Goal: Task Accomplishment & Management: Manage account settings

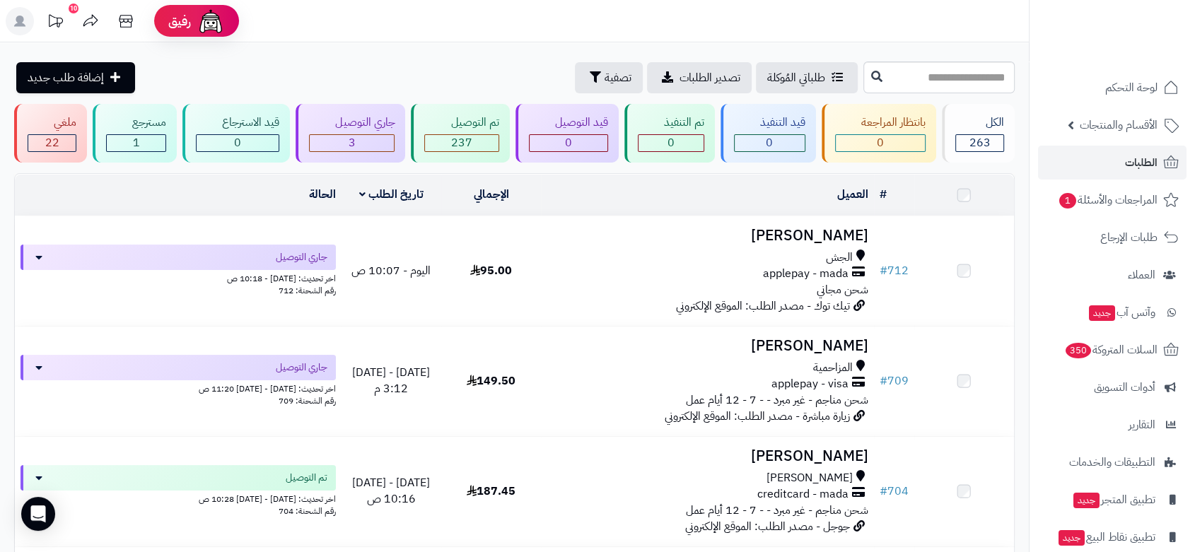
click at [1137, 204] on span "المراجعات والأسئلة 1" at bounding box center [1108, 200] width 100 height 20
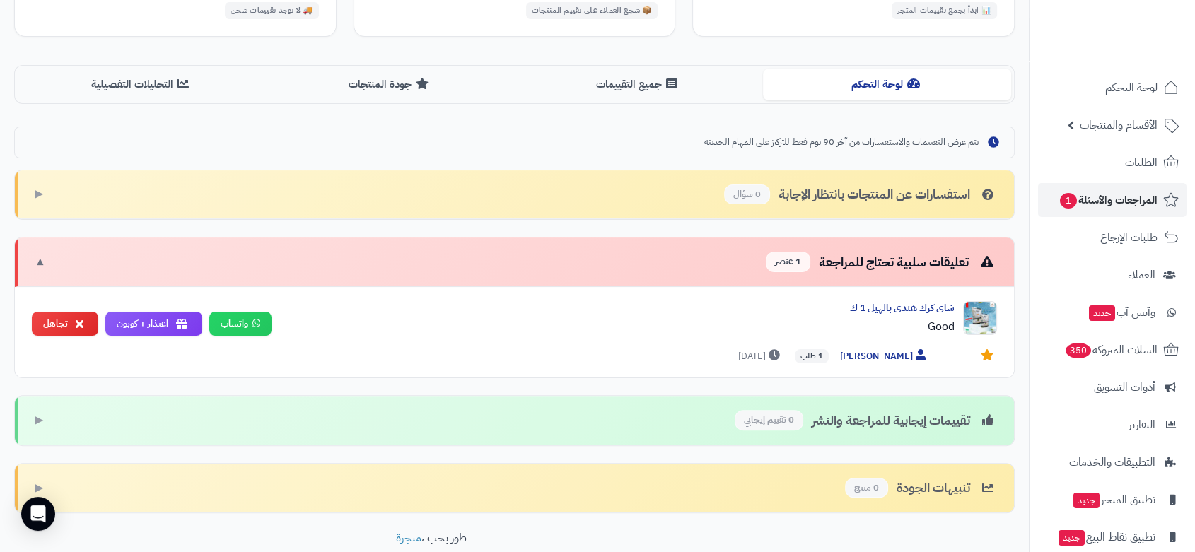
scroll to position [314, 0]
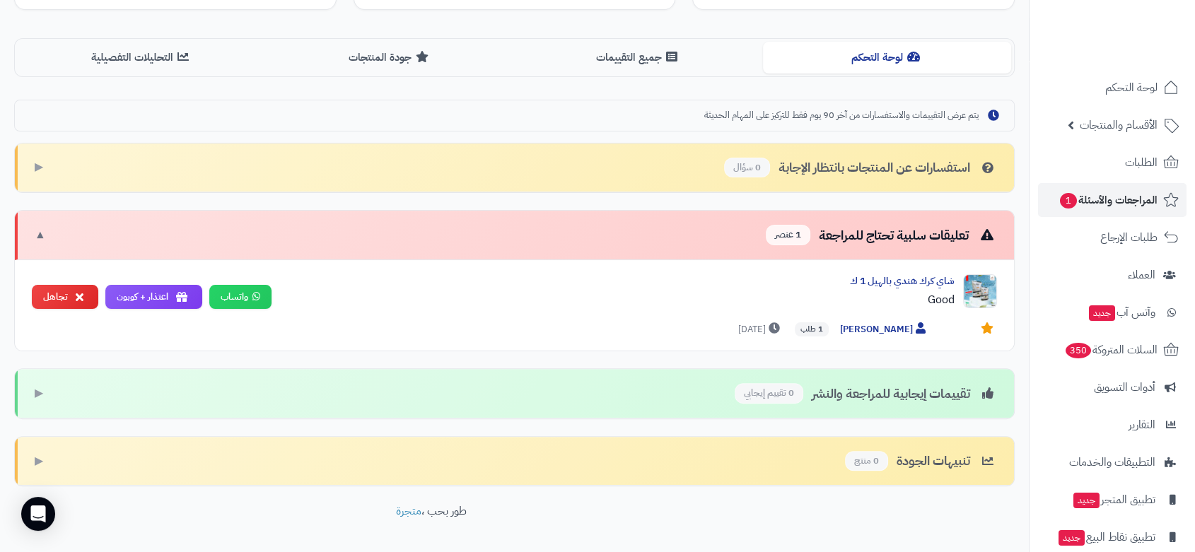
click at [878, 227] on div "تعليقات سلبية تحتاج للمراجعة 1 عنصر" at bounding box center [881, 235] width 231 height 21
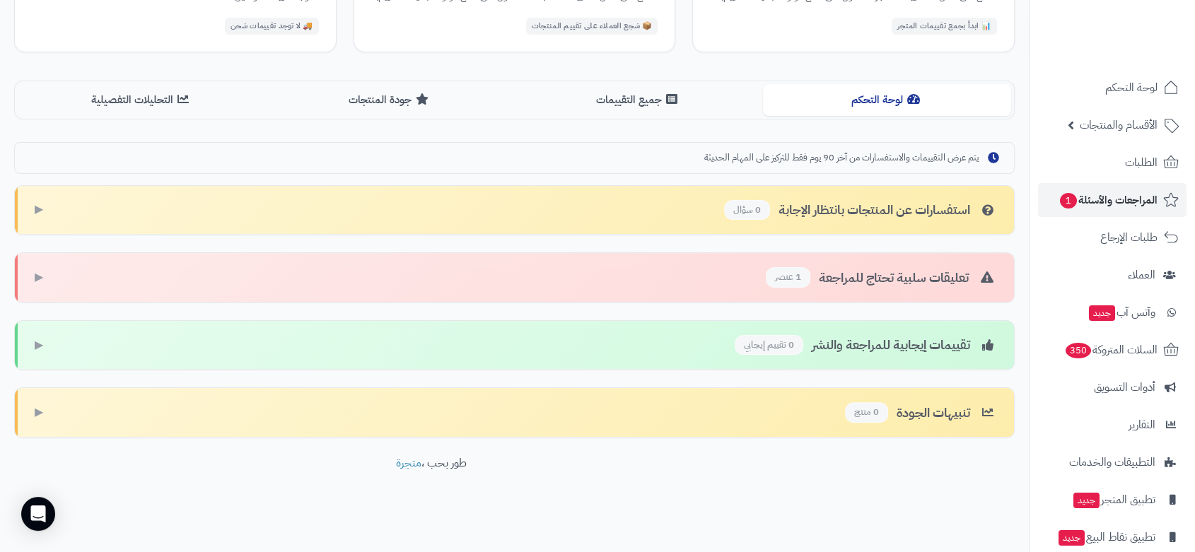
click at [876, 270] on div "تعليقات سلبية تحتاج للمراجعة 1 عنصر" at bounding box center [881, 277] width 231 height 21
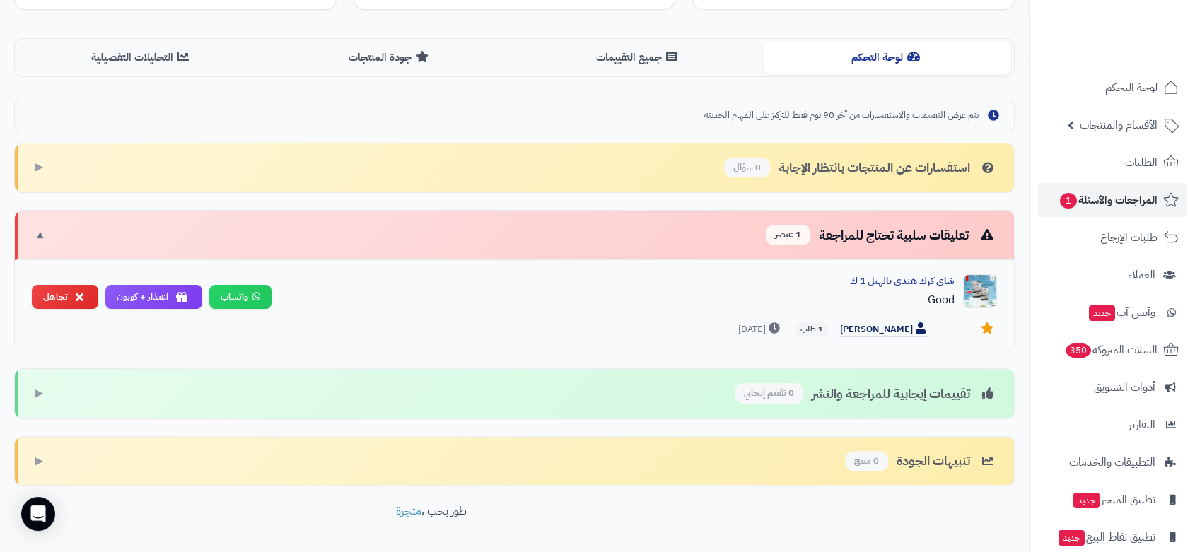
click at [849, 330] on span "[PERSON_NAME]" at bounding box center [884, 330] width 89 height 15
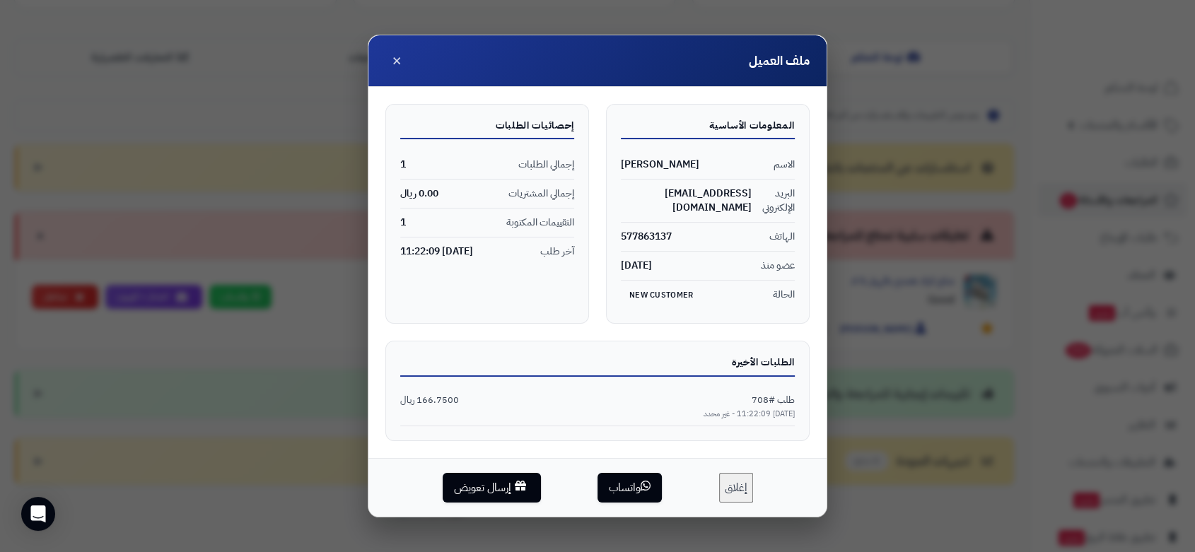
scroll to position [362, 0]
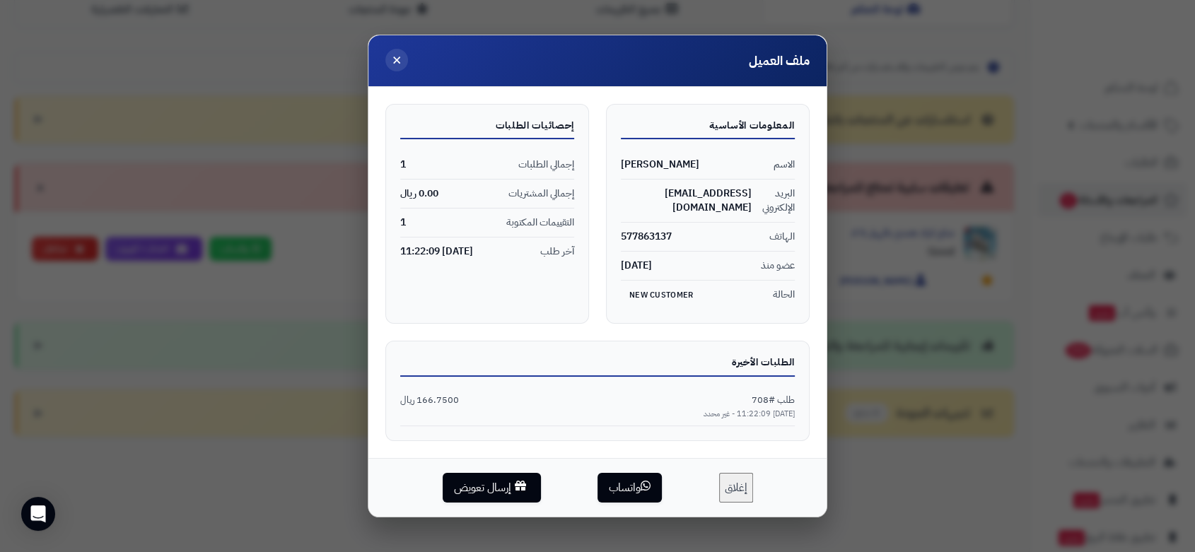
click at [395, 66] on span "×" at bounding box center [397, 59] width 10 height 24
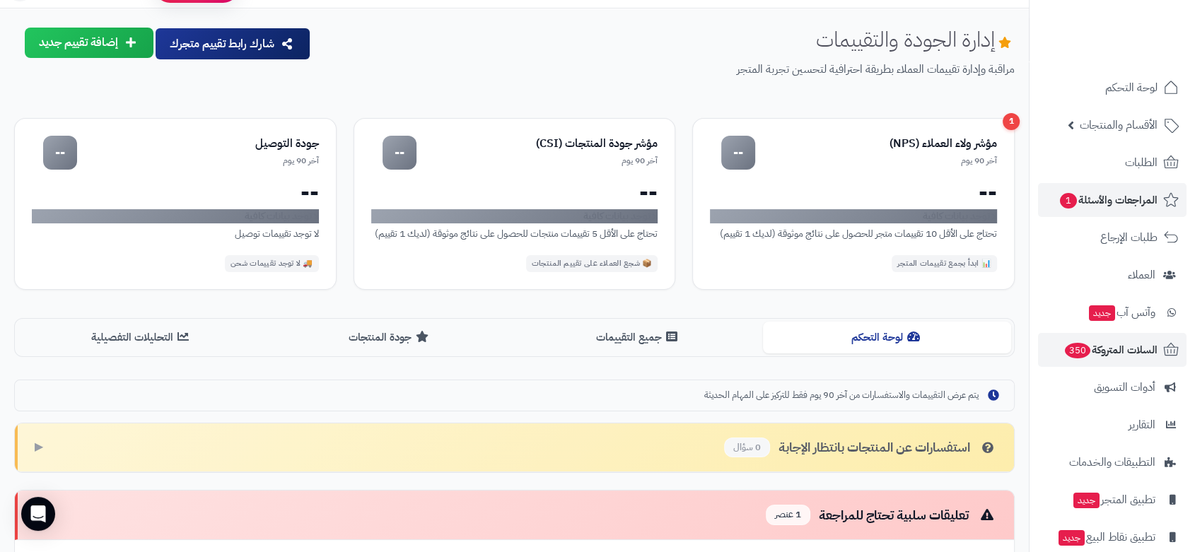
scroll to position [0, 0]
